Goal: Participate in discussion: Engage in conversation with other users on a specific topic

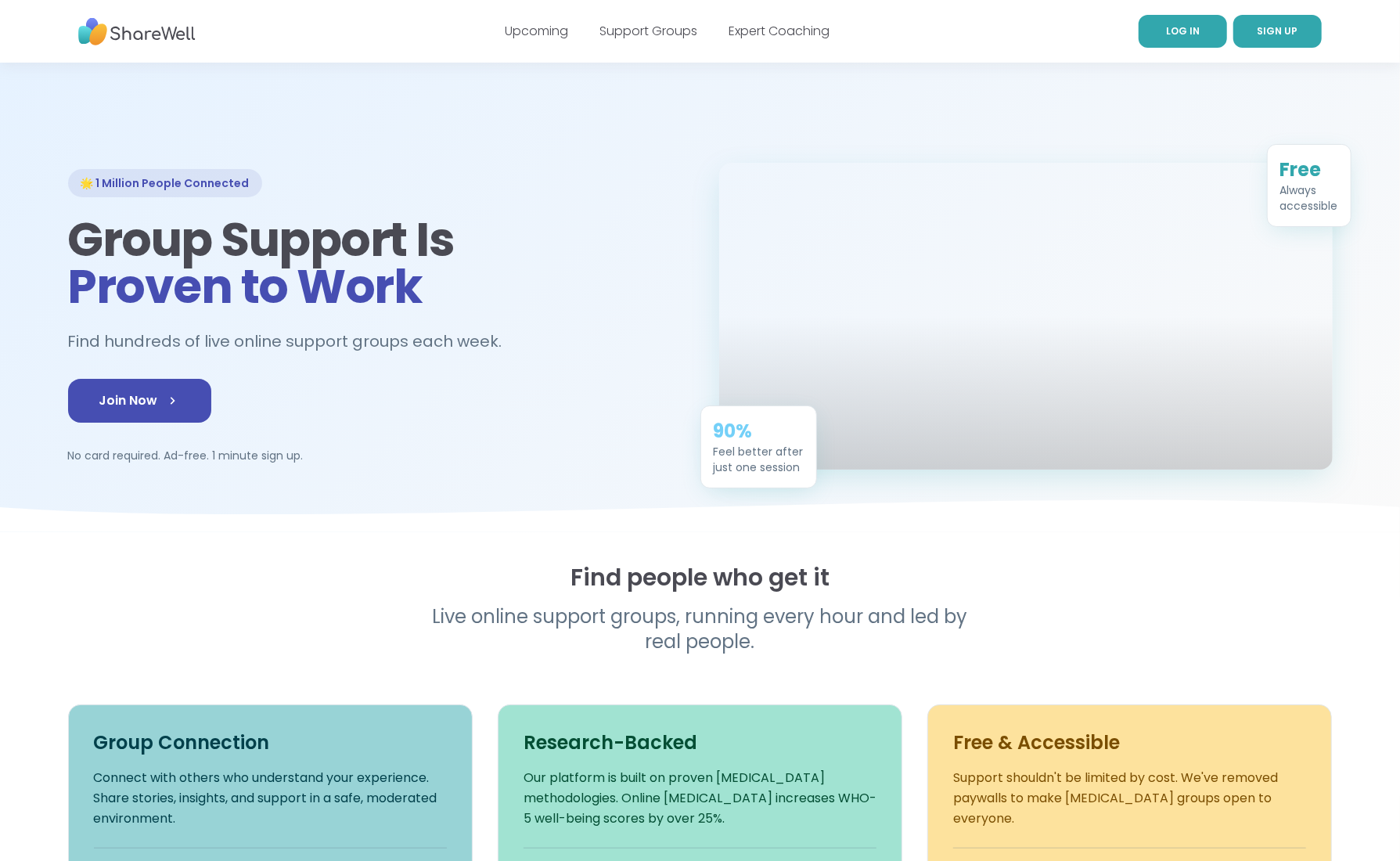
click at [1194, 33] on span "LOG IN" at bounding box center [1184, 31] width 34 height 13
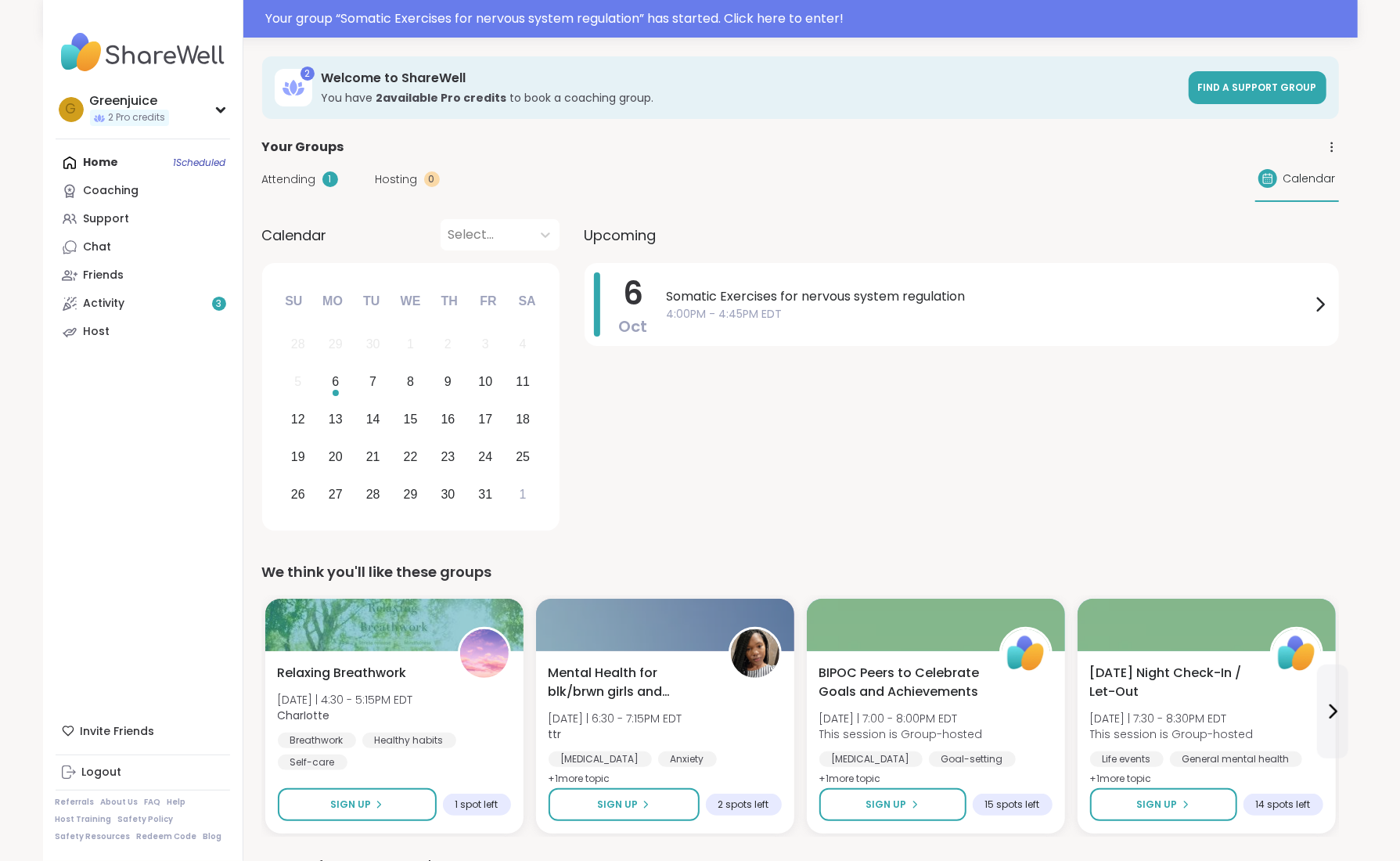
click at [1144, 327] on div "Somatic Exercises for nervous system regulation 4:00PM - 4:45PM EDT" at bounding box center [998, 305] width 663 height 64
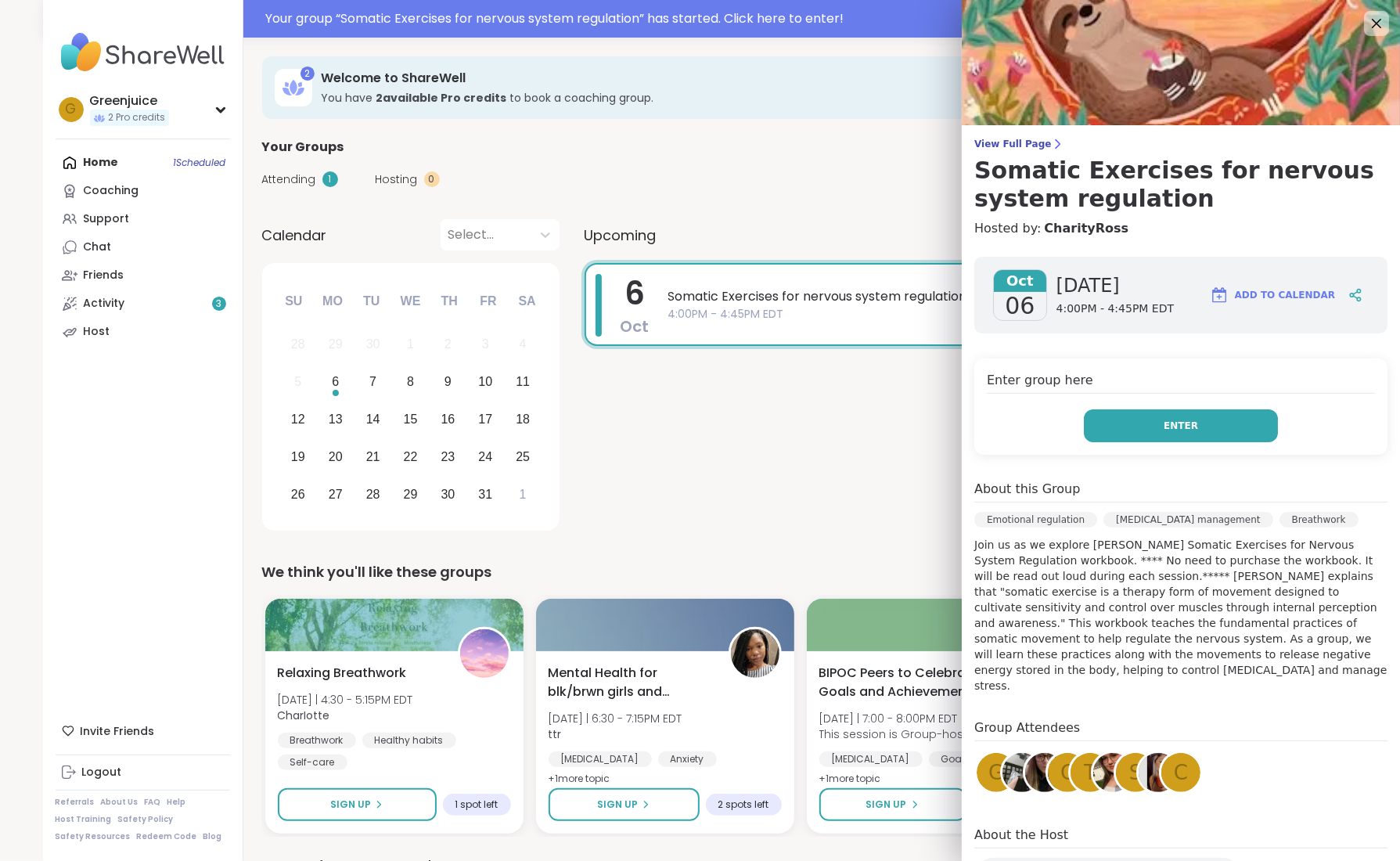
click at [1162, 424] on button "Enter" at bounding box center [1181, 425] width 194 height 33
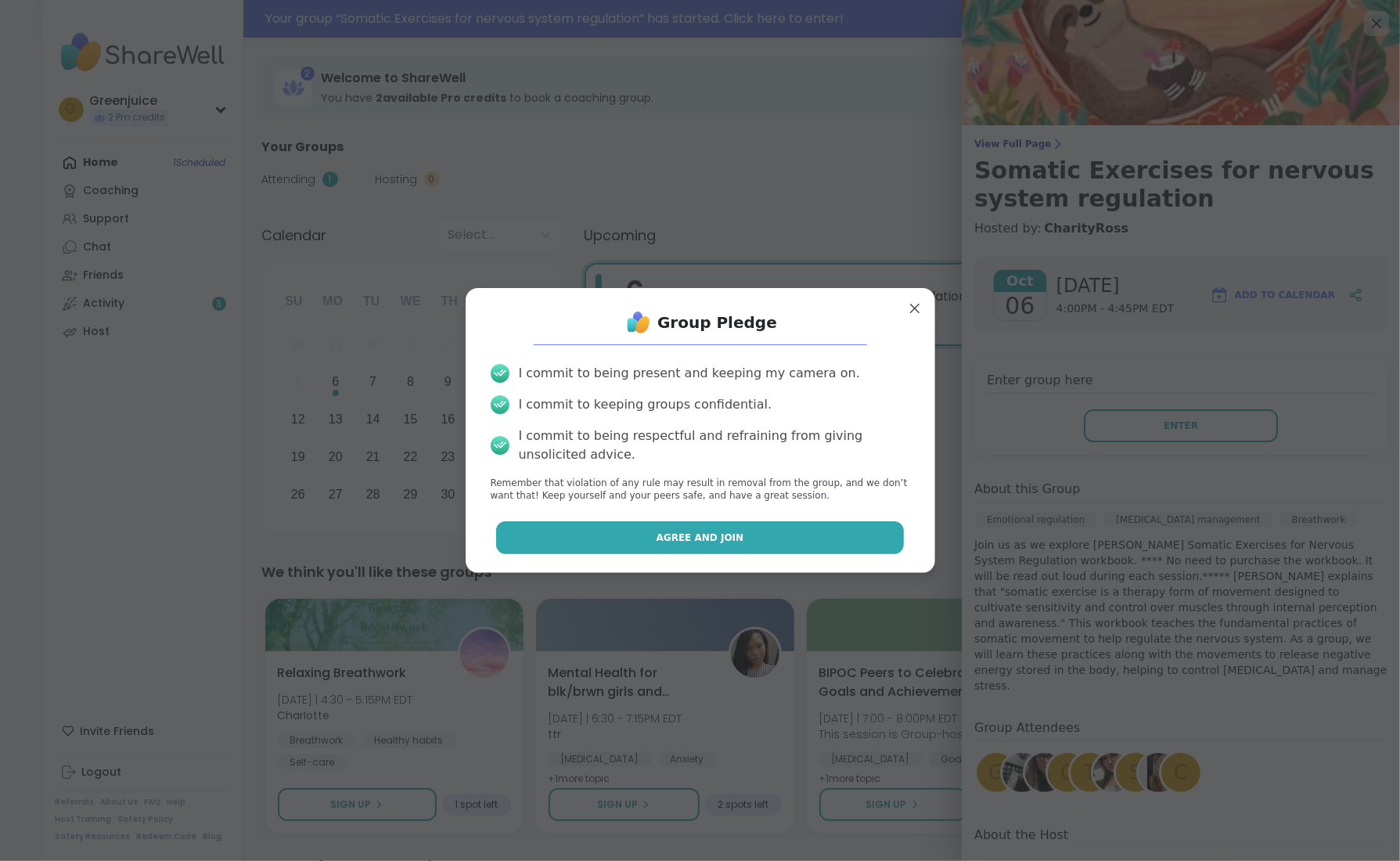
click at [792, 535] on button "Agree and Join" at bounding box center [699, 537] width 407 height 33
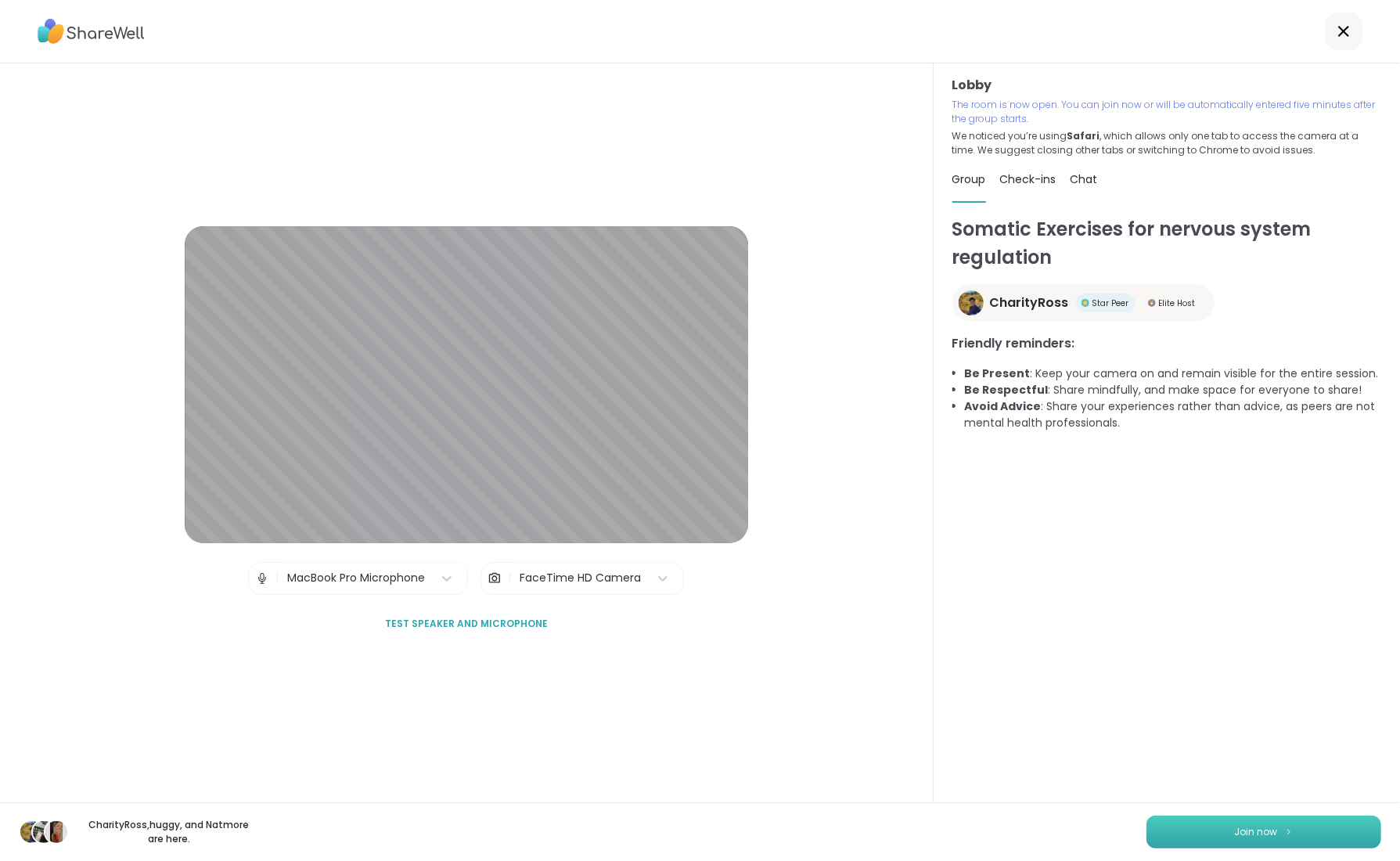
click at [1244, 831] on span "Join now" at bounding box center [1257, 832] width 43 height 14
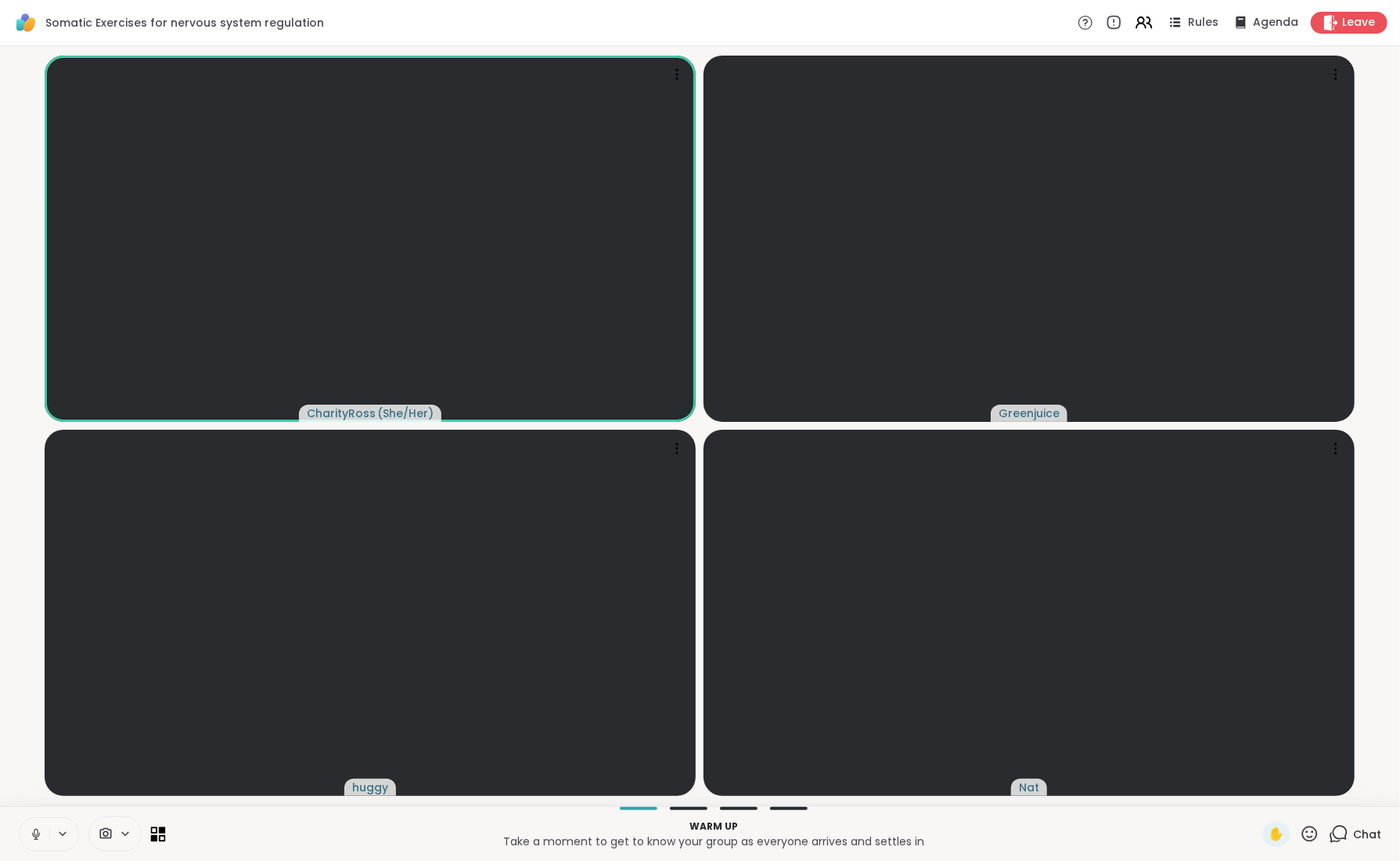
click at [163, 828] on icon at bounding box center [162, 829] width 7 height 7
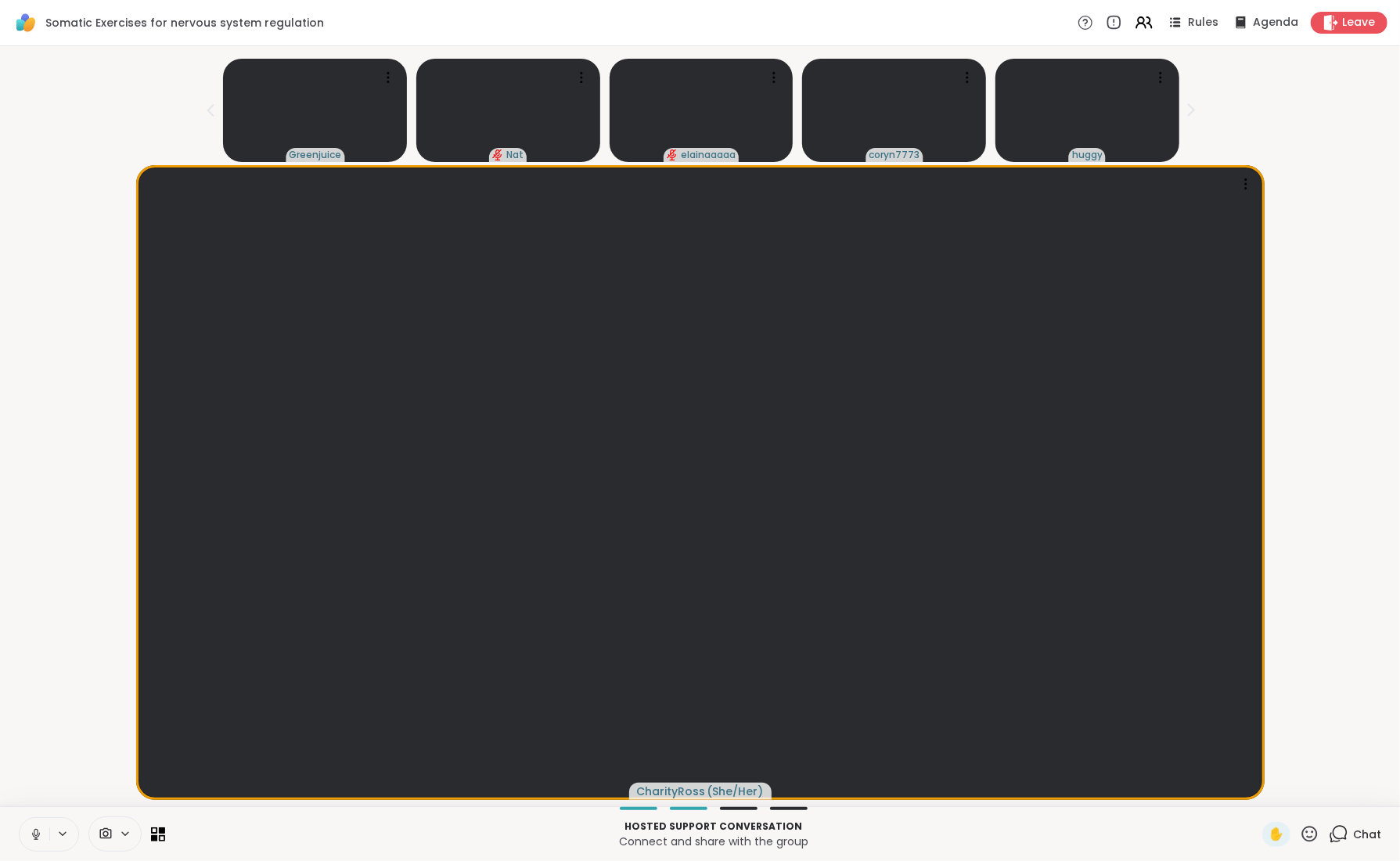
click at [31, 831] on icon at bounding box center [36, 834] width 14 height 14
click at [1344, 823] on div "1" at bounding box center [1347, 825] width 17 height 17
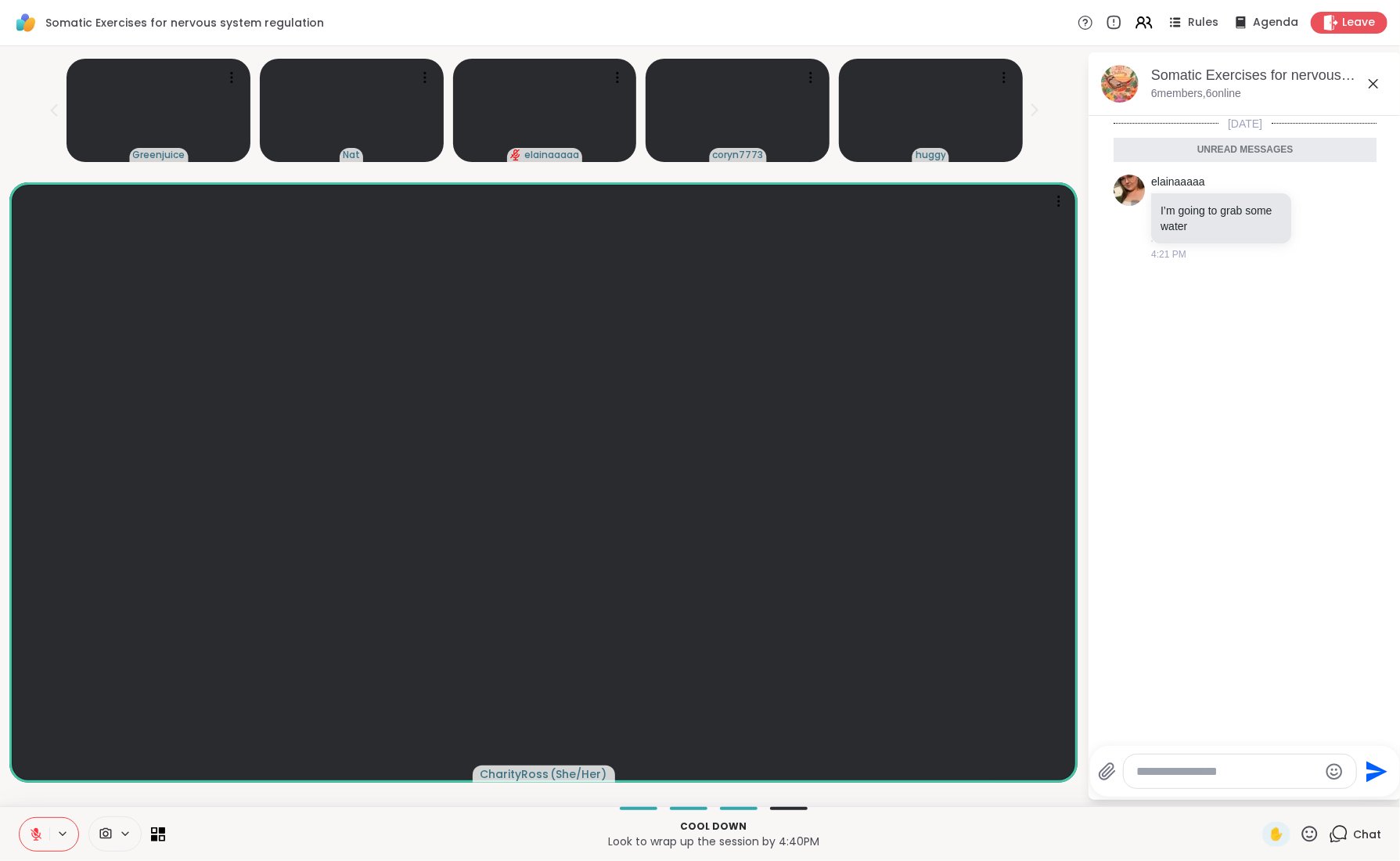
click at [32, 833] on icon at bounding box center [36, 835] width 11 height 11
click at [22, 82] on div "Greenjuice Nat elainaaaaa coryn7773 huggy" at bounding box center [544, 107] width 1069 height 109
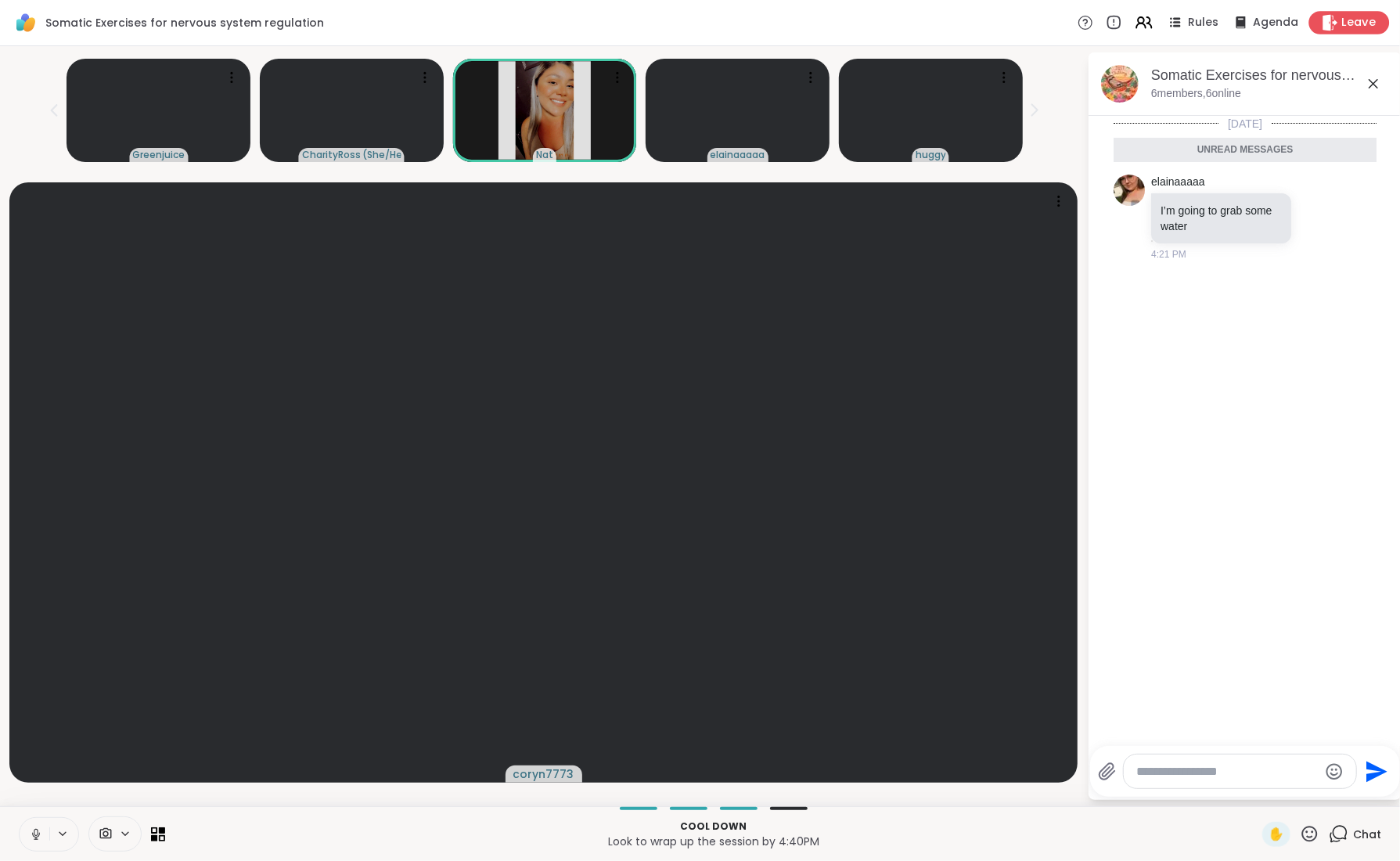
click at [1346, 25] on span "Leave" at bounding box center [1360, 23] width 35 height 16
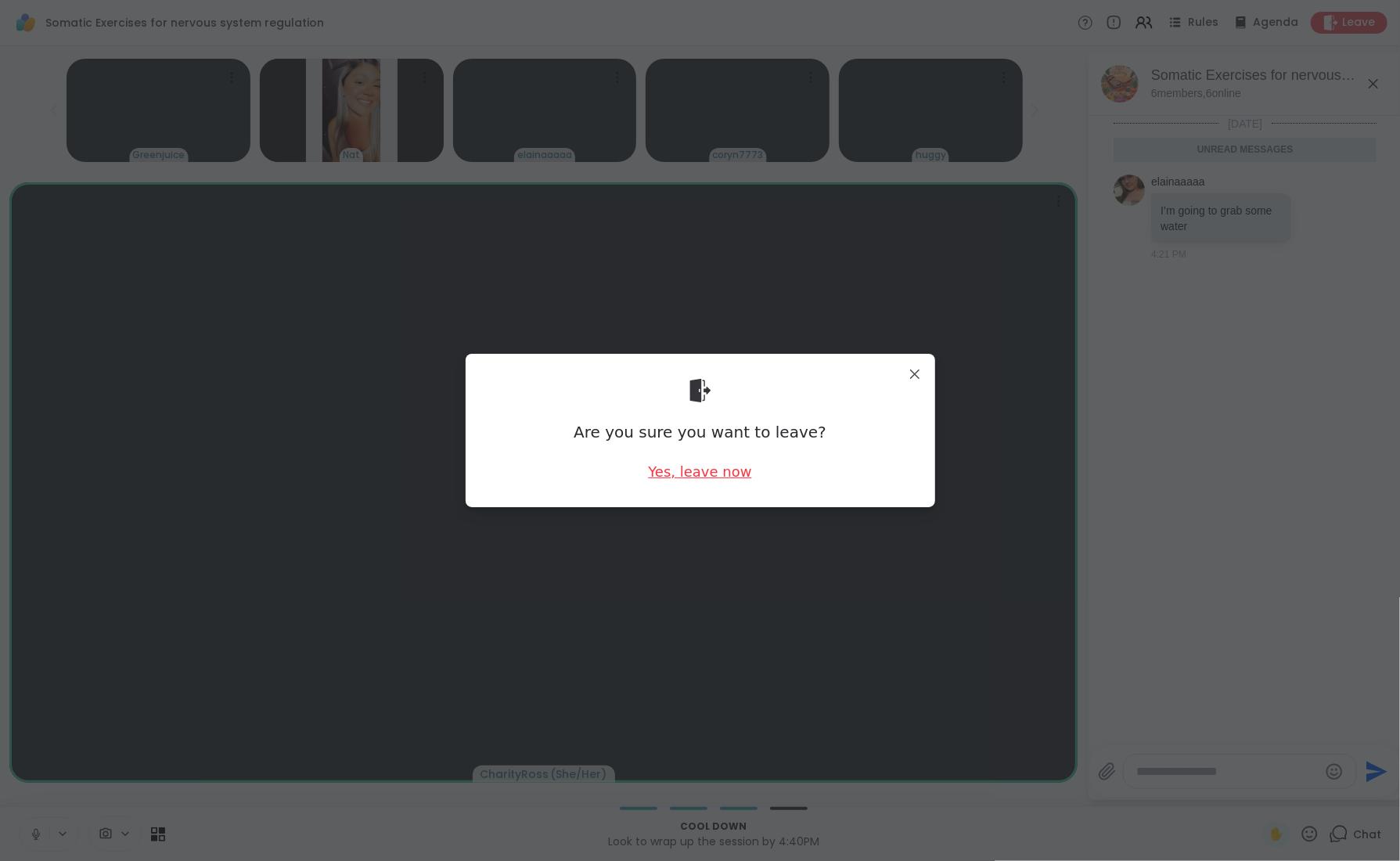
click at [714, 472] on div "Yes, leave now" at bounding box center [700, 471] width 103 height 20
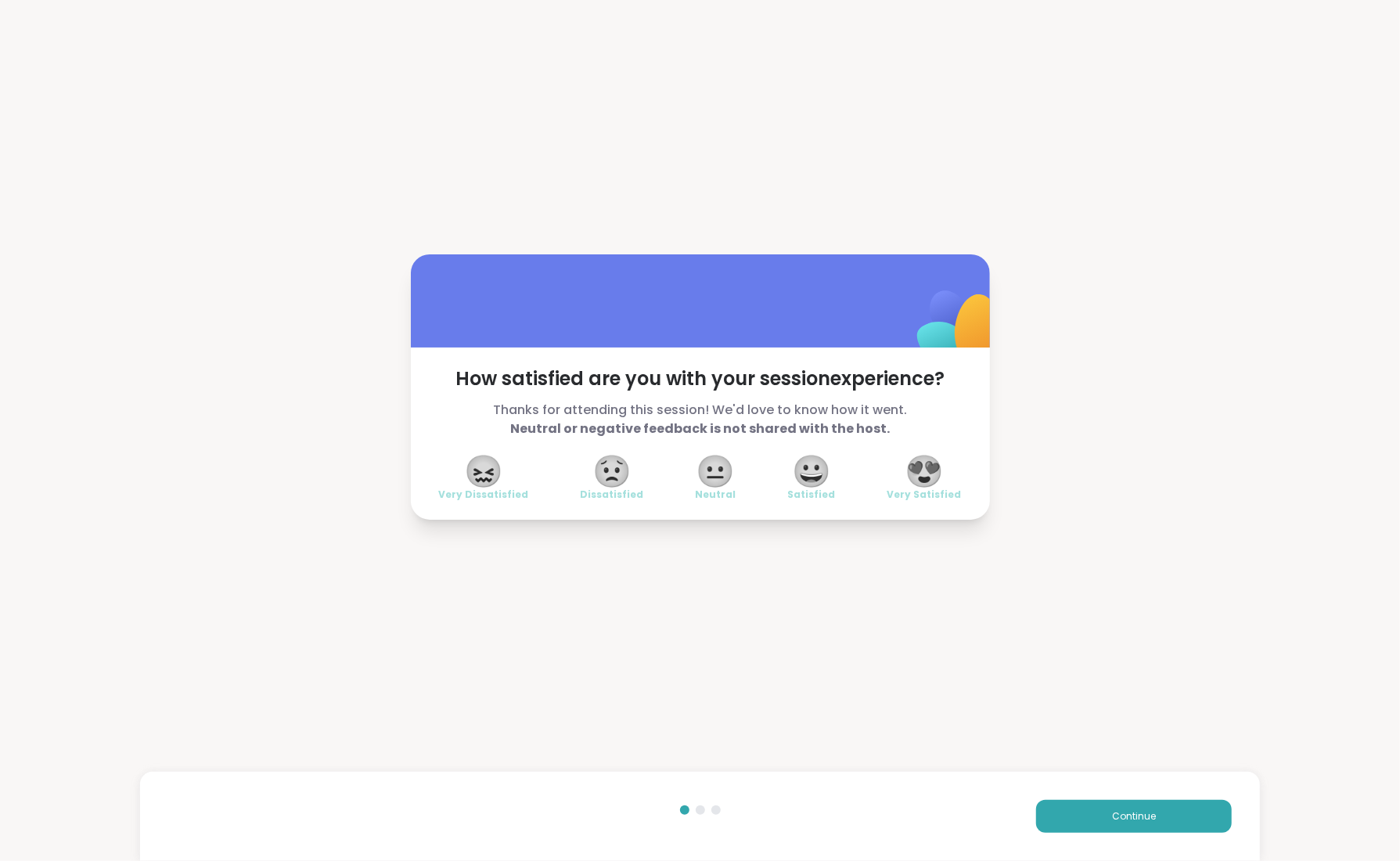
click at [929, 476] on span "😍" at bounding box center [925, 471] width 40 height 28
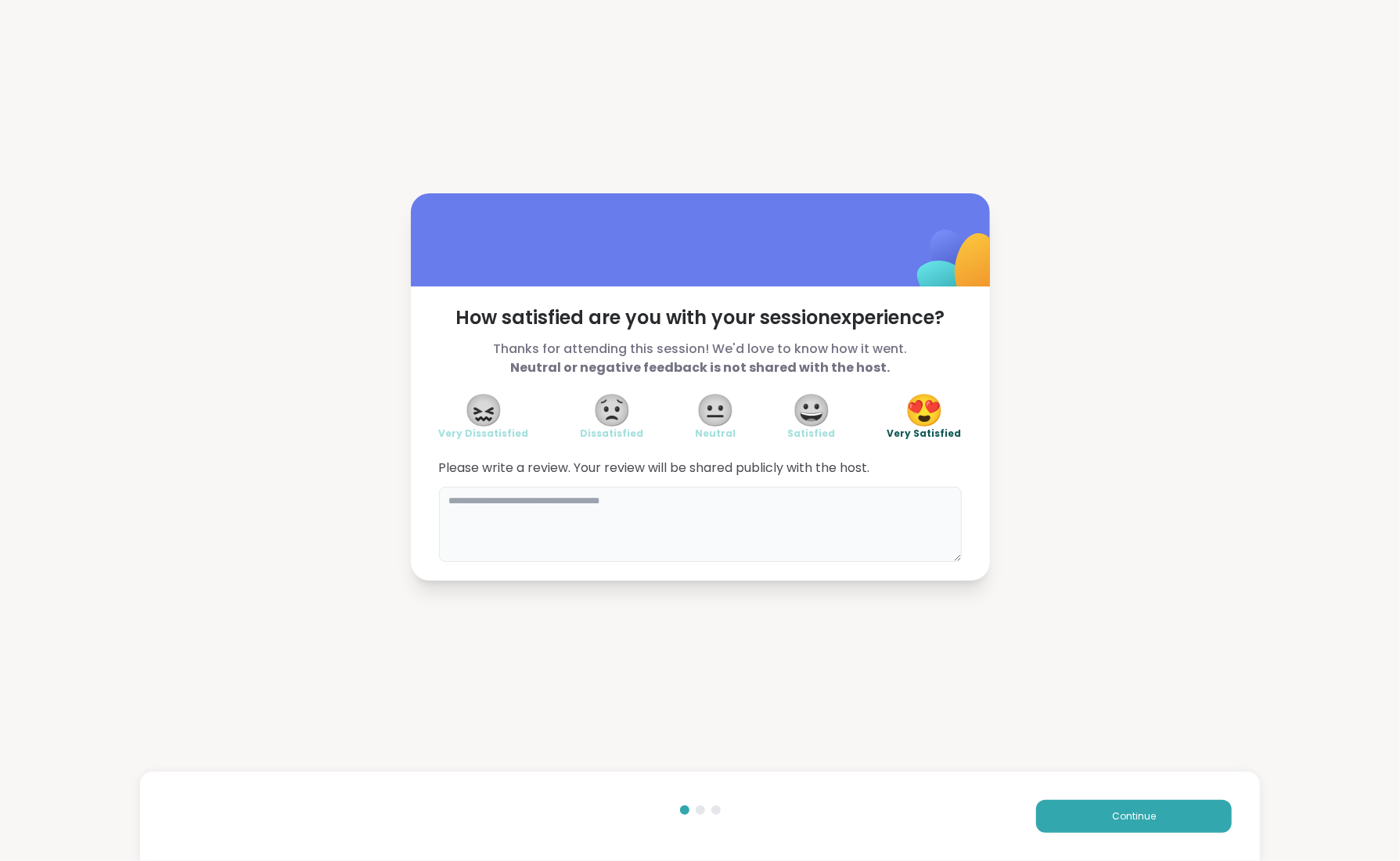
click at [774, 509] on textarea at bounding box center [701, 524] width 523 height 75
type textarea "**********"
click at [1125, 814] on span "Continue" at bounding box center [1134, 816] width 44 height 14
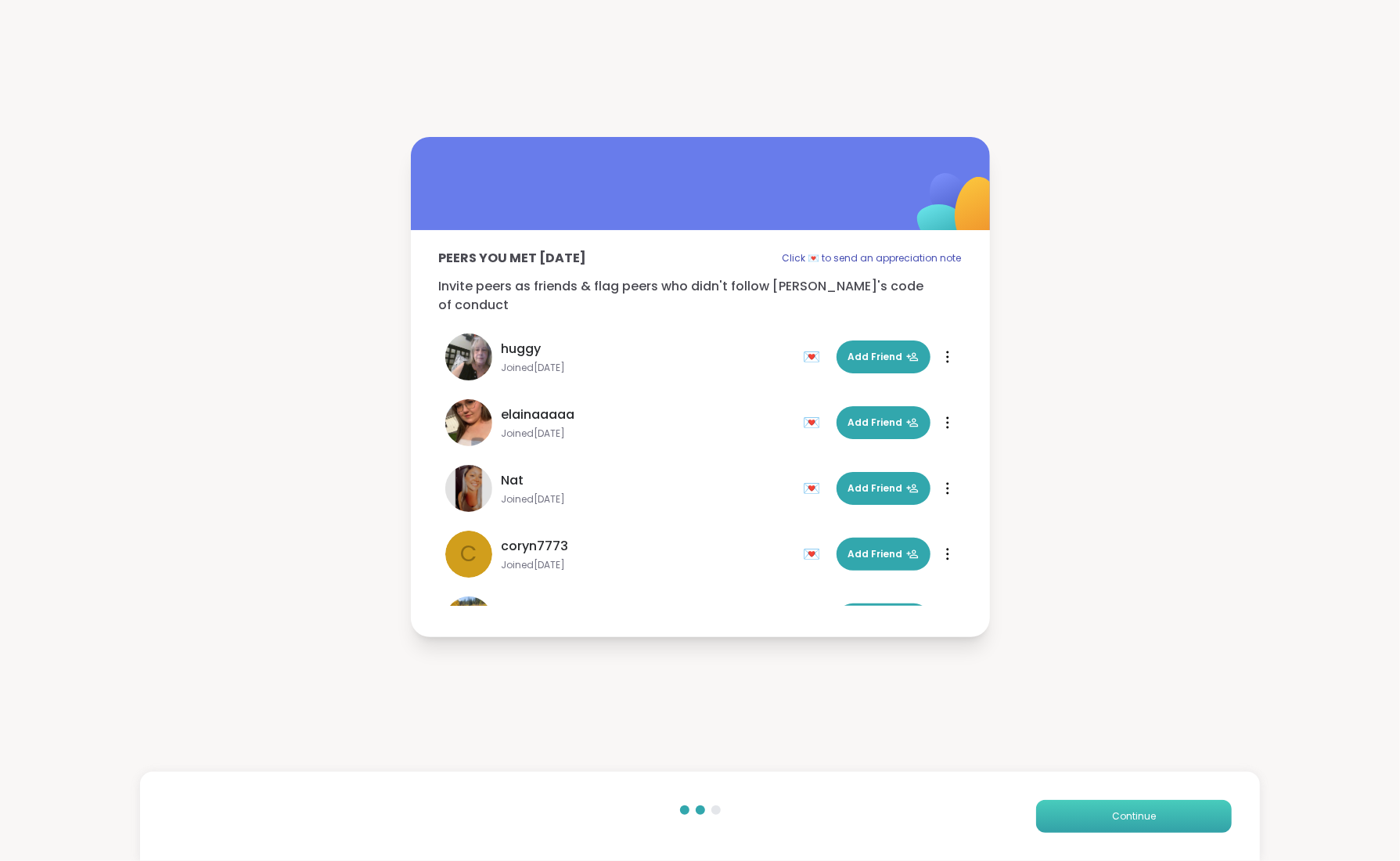
click at [1139, 821] on span "Continue" at bounding box center [1134, 816] width 44 height 14
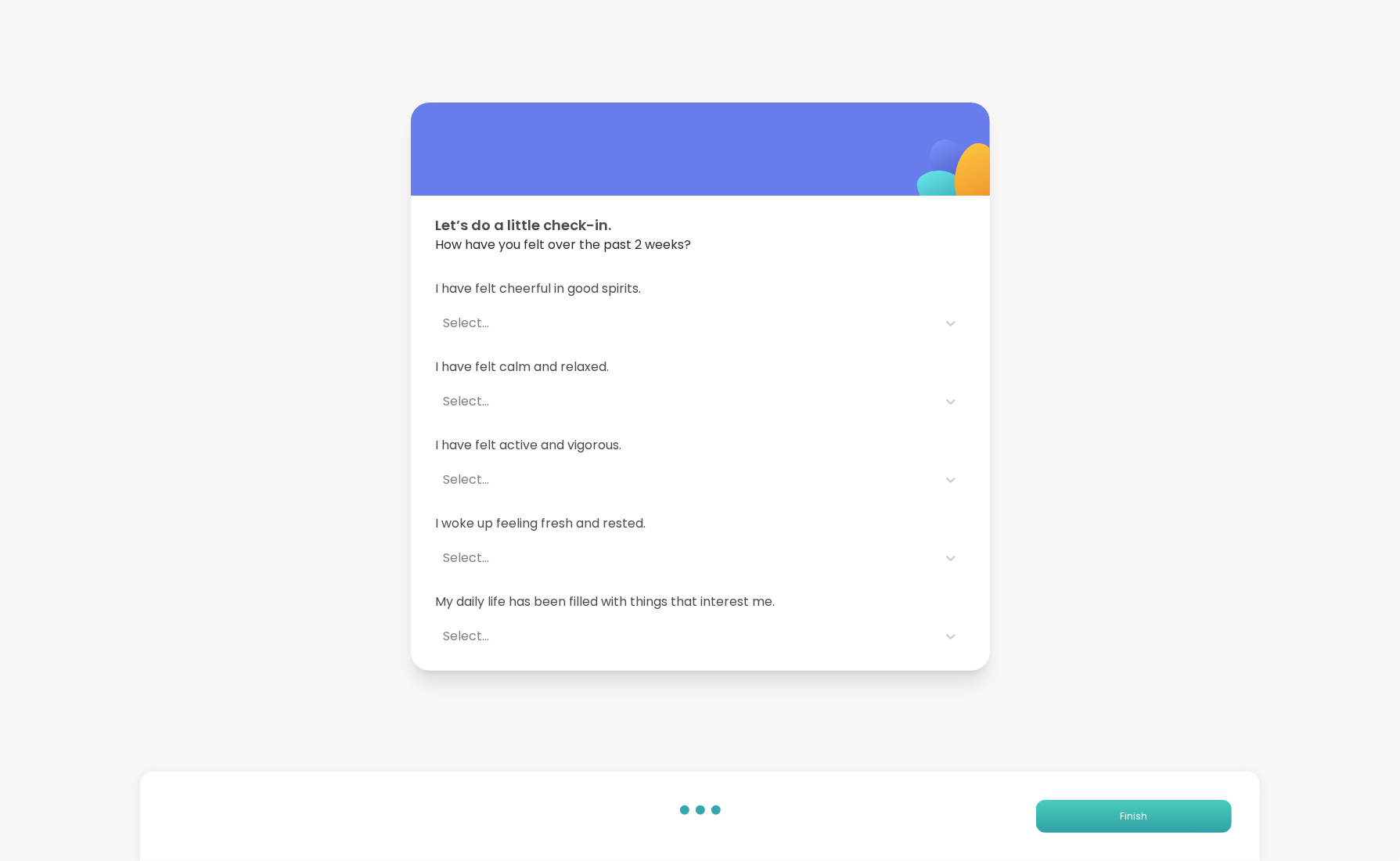
click at [1153, 821] on button "Finish" at bounding box center [1134, 816] width 196 height 33
